Goal: Transaction & Acquisition: Purchase product/service

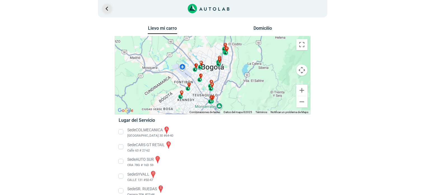
click at [106, 9] on link "Ir al paso anterior" at bounding box center [106, 8] width 9 height 9
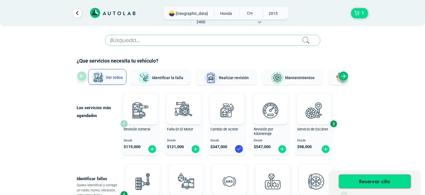
click at [334, 123] on div "Next slide" at bounding box center [333, 123] width 8 height 8
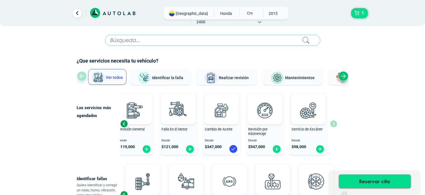
click at [124, 124] on div "Previous slide" at bounding box center [124, 123] width 8 height 8
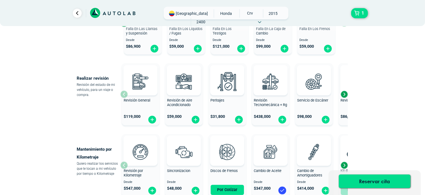
scroll to position [168, 0]
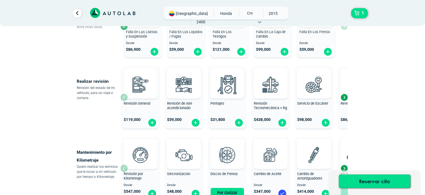
click at [345, 97] on div "Next slide" at bounding box center [344, 97] width 8 height 8
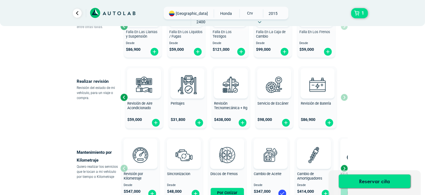
click at [345, 97] on div "Revisión General $ 119,000 Revisión de Aire Acondicionado $ 59,000 Peritajes $ …" at bounding box center [234, 97] width 228 height 67
click at [122, 97] on div "Previous slide" at bounding box center [124, 97] width 8 height 8
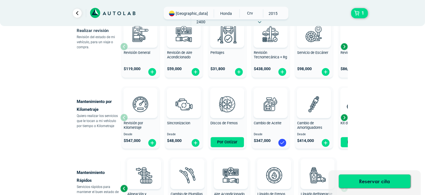
scroll to position [224, 0]
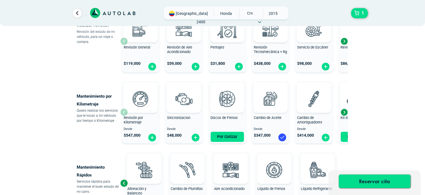
click at [345, 113] on div "Next slide" at bounding box center [344, 112] width 8 height 8
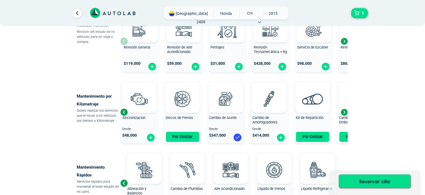
click at [345, 113] on div "Next slide" at bounding box center [344, 112] width 8 height 8
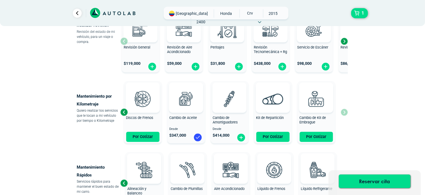
click at [345, 113] on div "Revisión por Kilometraje Desde $ 547,000 Sincronizacion Desde $ 48,000 Discos d…" at bounding box center [234, 112] width 228 height 67
click at [123, 111] on div "Previous slide" at bounding box center [124, 112] width 8 height 8
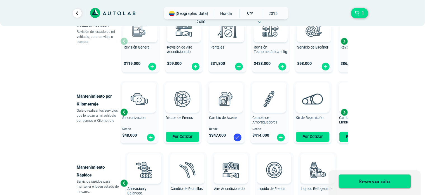
click at [123, 111] on div "Previous slide" at bounding box center [124, 112] width 8 height 8
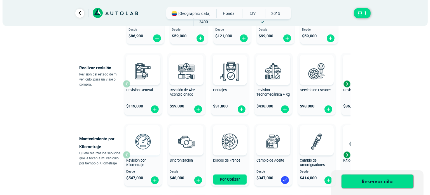
scroll to position [168, 0]
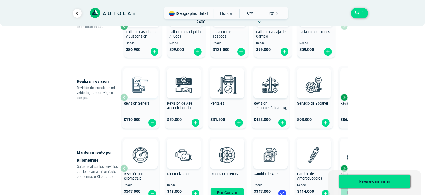
click at [139, 86] on img at bounding box center [140, 84] width 25 height 25
click at [142, 83] on img at bounding box center [140, 84] width 25 height 25
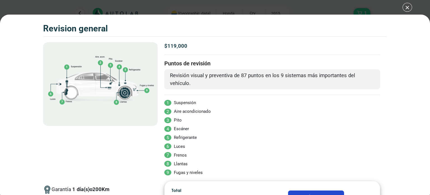
click at [406, 7] on div "Volkswagen Crossfox 2018 REVISION GENERAL 1" at bounding box center [215, 97] width 430 height 195
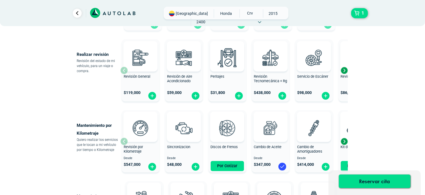
scroll to position [196, 0]
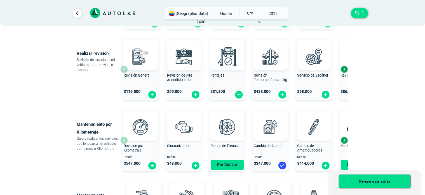
click at [343, 69] on div "Next slide" at bounding box center [344, 69] width 8 height 8
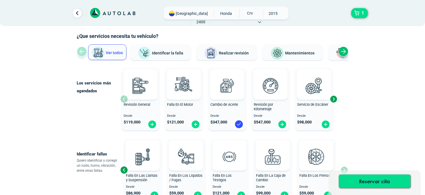
scroll to position [28, 0]
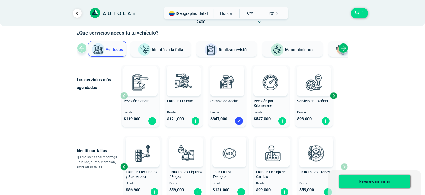
click at [293, 53] on button "Mantenimientos" at bounding box center [293, 49] width 60 height 16
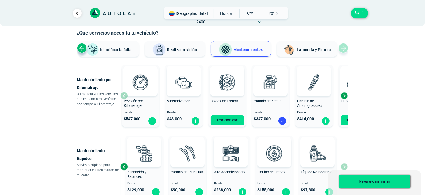
click at [344, 97] on div "Next slide" at bounding box center [344, 95] width 8 height 8
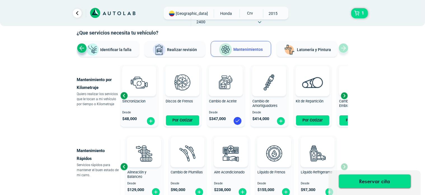
click at [344, 97] on div "Next slide" at bounding box center [344, 95] width 8 height 8
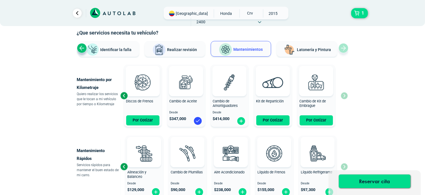
click at [344, 97] on div "Revisión por Kilometraje Desde $ 547,000 Sincronizacion Desde $ 48,000 Discos d…" at bounding box center [234, 95] width 228 height 67
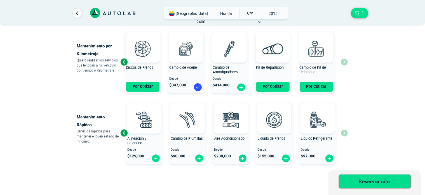
scroll to position [82, 0]
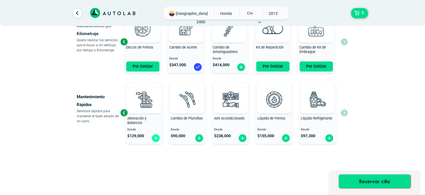
click at [153, 140] on img at bounding box center [155, 138] width 9 height 9
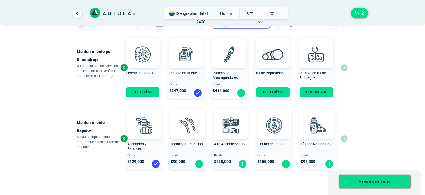
scroll to position [54, 0]
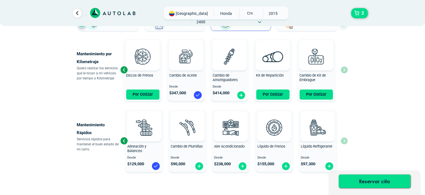
click at [123, 138] on div "Previous slide" at bounding box center [124, 140] width 8 height 8
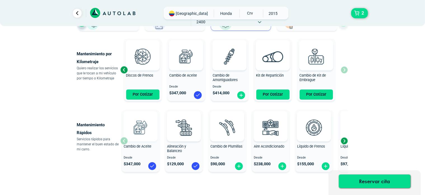
click at [123, 139] on div at bounding box center [140, 126] width 34 height 30
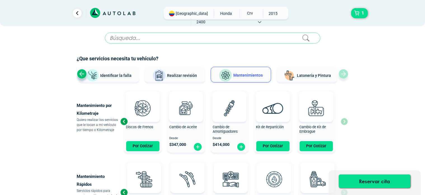
scroll to position [0, 0]
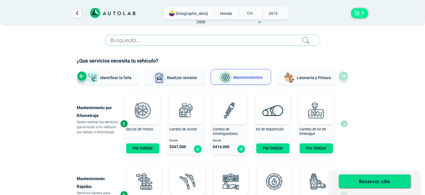
click at [357, 13] on button "1" at bounding box center [359, 13] width 17 height 10
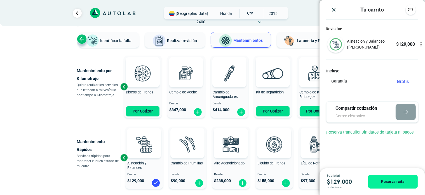
scroll to position [56, 0]
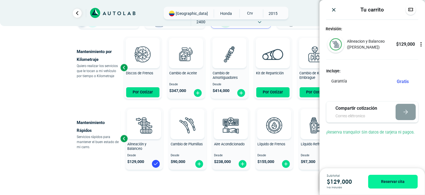
click at [333, 10] on img "Close" at bounding box center [334, 10] width 6 height 6
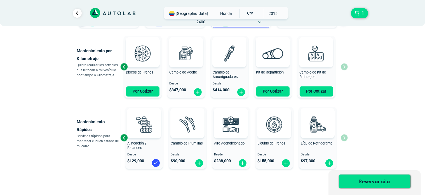
scroll to position [54, 0]
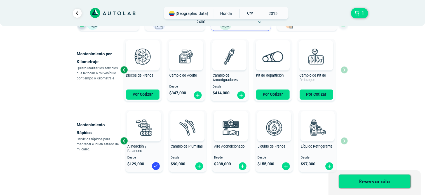
click at [125, 69] on div "Previous slide" at bounding box center [124, 70] width 8 height 8
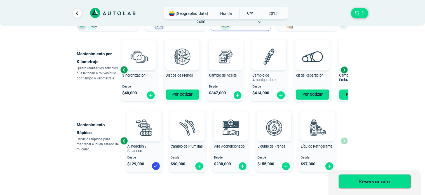
click at [125, 69] on div "Previous slide" at bounding box center [124, 70] width 8 height 8
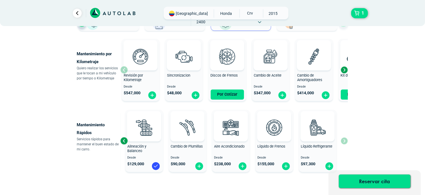
click at [346, 71] on div "Next slide" at bounding box center [344, 70] width 8 height 8
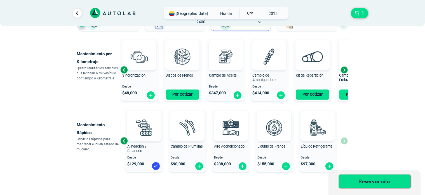
click at [346, 71] on div "Next slide" at bounding box center [344, 70] width 8 height 8
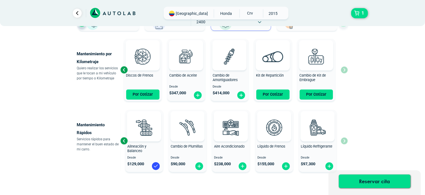
click at [346, 71] on div "Revisión por Kilometraje Desde $ 547,000 Sincronizacion Desde $ 48,000 Discos d…" at bounding box center [234, 69] width 228 height 67
click at [122, 139] on div "Previous slide" at bounding box center [124, 140] width 8 height 8
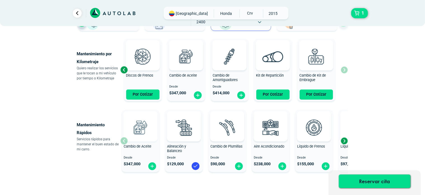
click at [122, 139] on div "Cambio de Aceite Desde $ 347,000" at bounding box center [141, 141] width 38 height 60
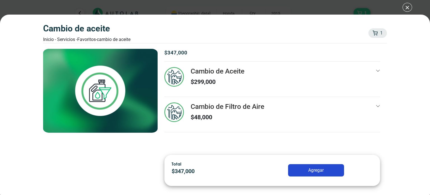
click at [406, 8] on div "Cambio de Aceite Inicio - Servicios - Favoritos - Cambio de Aceite 1 1 Cambio d…" at bounding box center [215, 97] width 430 height 195
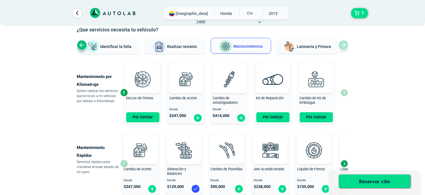
scroll to position [28, 0]
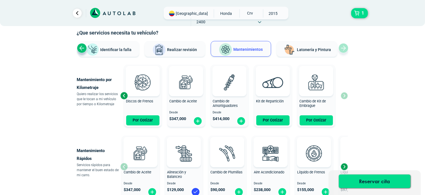
click at [317, 46] on button "Latonería y Pintura" at bounding box center [307, 49] width 60 height 16
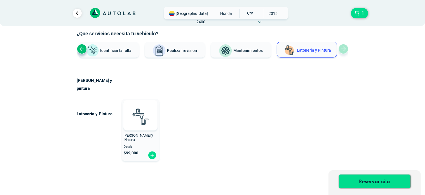
scroll to position [8, 0]
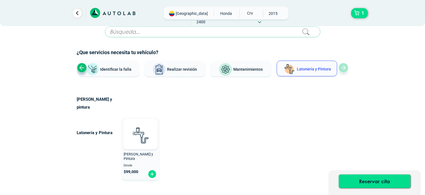
click at [345, 67] on div "Ver todos Identificar [PERSON_NAME] Realizar revisión Mantenimientos Latonería …" at bounding box center [213, 68] width 272 height 17
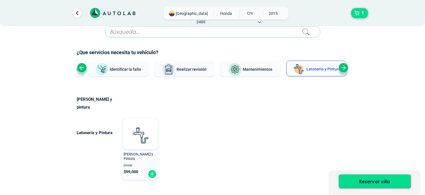
click at [258, 69] on span "Mantenimientos" at bounding box center [257, 69] width 29 height 4
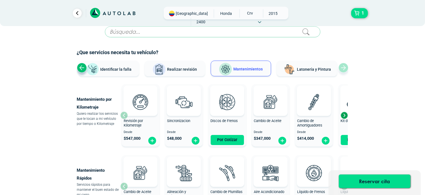
click at [193, 69] on span "Realizar revisión" at bounding box center [182, 69] width 30 height 4
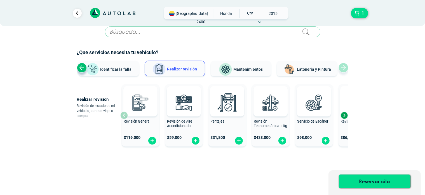
click at [119, 67] on span "Identificar la falla" at bounding box center [115, 69] width 31 height 4
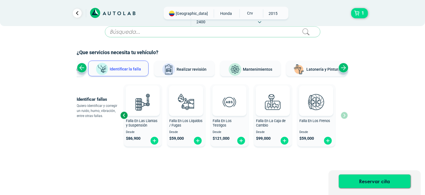
click at [190, 70] on span "Realizar revisión" at bounding box center [192, 69] width 30 height 4
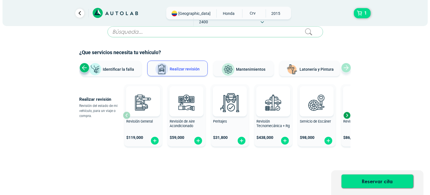
scroll to position [11, 0]
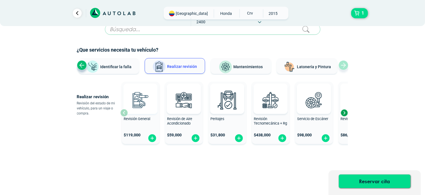
click at [140, 104] on img at bounding box center [140, 99] width 25 height 25
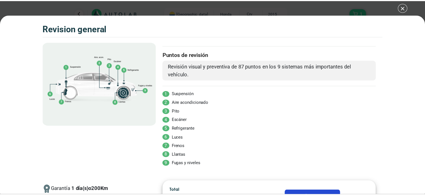
scroll to position [10, 0]
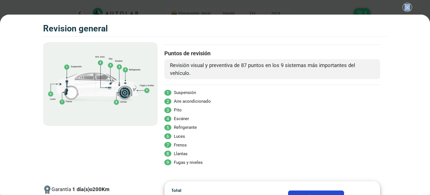
click at [407, 8] on div "Volkswagen Crossfox 2018 REVISION GENERAL 1" at bounding box center [215, 97] width 430 height 195
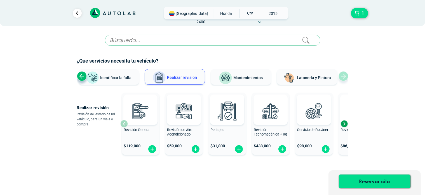
click at [242, 76] on span "Mantenimientos" at bounding box center [247, 77] width 29 height 4
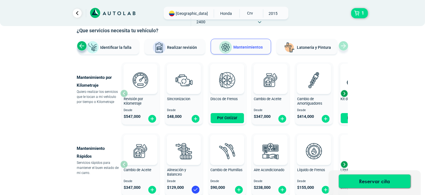
scroll to position [28, 0]
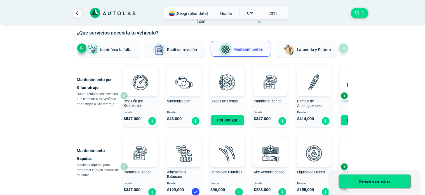
click at [344, 97] on div "Next slide" at bounding box center [344, 95] width 8 height 8
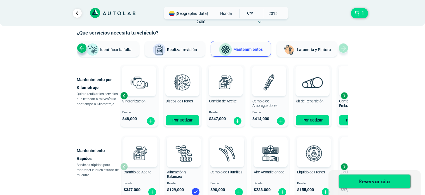
click at [344, 97] on div "Next slide" at bounding box center [344, 95] width 8 height 8
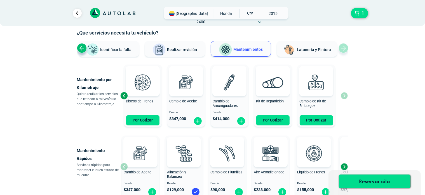
click at [344, 97] on div "Revisión por Kilometraje Desde $ 547,000 Sincronizacion Desde $ 48,000 Discos d…" at bounding box center [234, 95] width 228 height 67
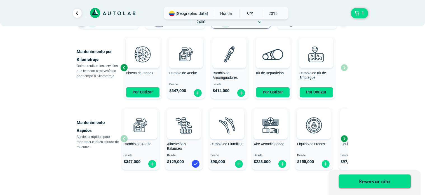
scroll to position [54, 0]
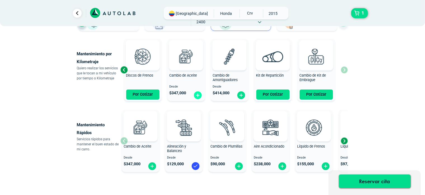
click at [198, 97] on img at bounding box center [197, 95] width 9 height 9
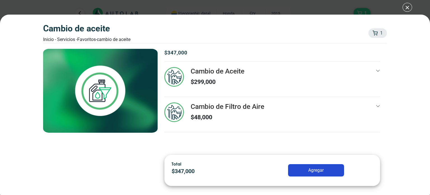
click at [407, 7] on div "Cambio de Aceite Inicio - Servicios - Favoritos - Cambio de Aceite 1 1 Cambio d…" at bounding box center [215, 97] width 430 height 195
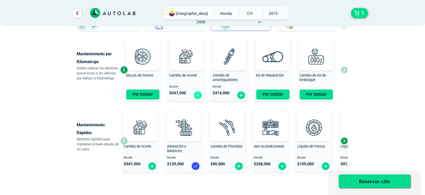
click at [197, 94] on img at bounding box center [197, 95] width 9 height 9
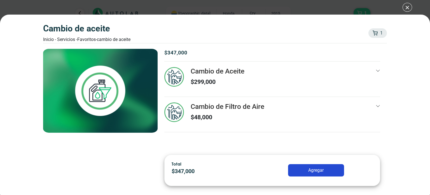
click at [406, 8] on div "Cambio de Aceite Inicio - Servicios - Favoritos - Cambio de Aceite 1 1 Cambio d…" at bounding box center [215, 97] width 430 height 195
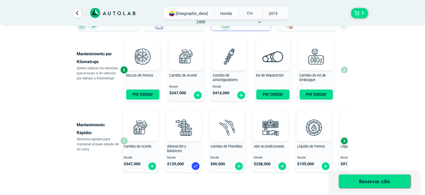
click at [226, 128] on img at bounding box center [227, 127] width 25 height 25
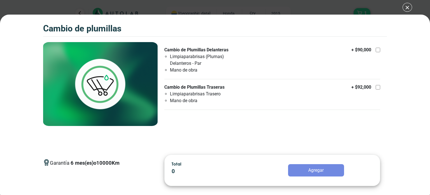
click at [407, 9] on div "Cambio de Plumillas 1 Cambio de Plumillas 6" at bounding box center [215, 97] width 430 height 195
